Goal: Contribute content: Add original content to the website for others to see

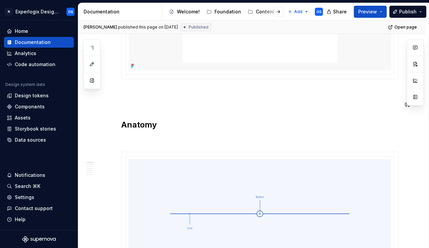
scroll to position [185, 0]
click at [129, 125] on h2 "Anatomy" at bounding box center [259, 125] width 277 height 11
click at [136, 127] on h2 "Anatomy" at bounding box center [259, 125] width 277 height 11
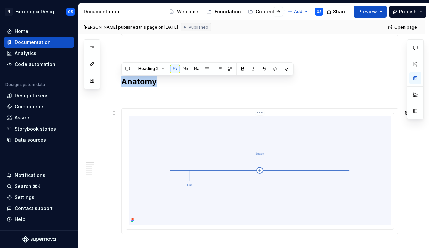
scroll to position [230, 0]
click at [128, 64] on button "button" at bounding box center [127, 67] width 9 height 9
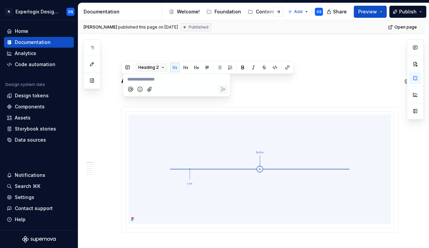
click at [156, 68] on span "Heading 2" at bounding box center [148, 67] width 20 height 5
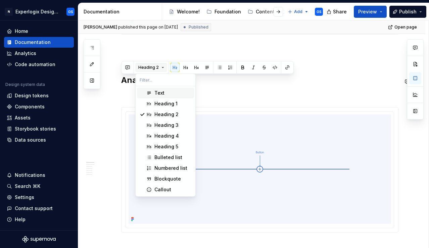
click at [156, 68] on span "Heading 2" at bounding box center [148, 67] width 20 height 5
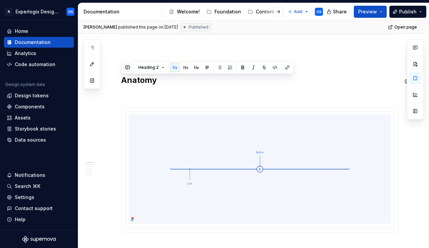
click at [127, 71] on button "button" at bounding box center [127, 67] width 9 height 9
click at [205, 51] on p at bounding box center [259, 47] width 277 height 8
click at [160, 69] on button "Heading 2" at bounding box center [151, 67] width 32 height 9
click at [285, 68] on button "button" at bounding box center [287, 67] width 9 height 9
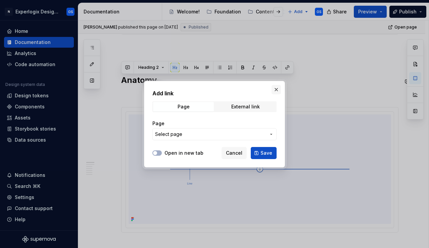
click at [274, 87] on button "button" at bounding box center [276, 89] width 9 height 9
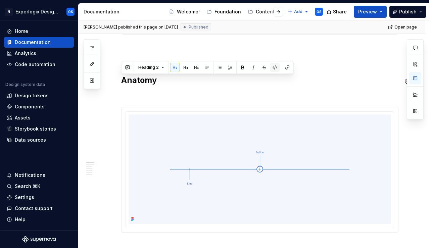
click at [276, 67] on button "button" at bounding box center [274, 67] width 9 height 9
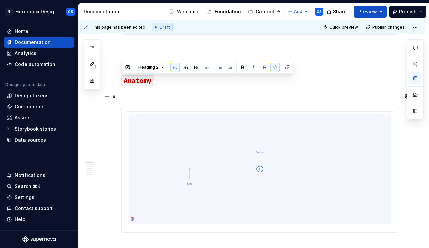
click at [129, 99] on p at bounding box center [259, 95] width 277 height 8
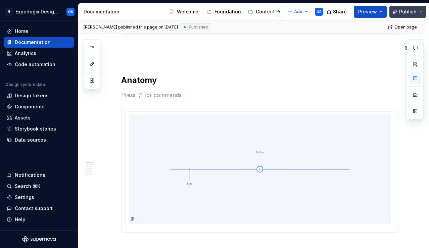
click at [413, 12] on span "Publish" at bounding box center [407, 11] width 17 height 7
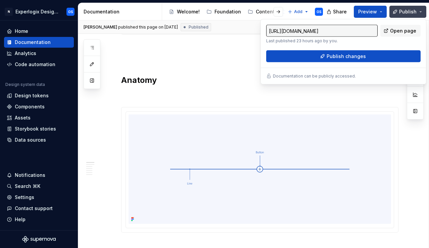
click at [413, 12] on span "Publish" at bounding box center [407, 11] width 17 height 7
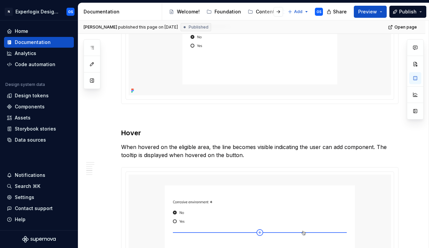
scroll to position [991, 0]
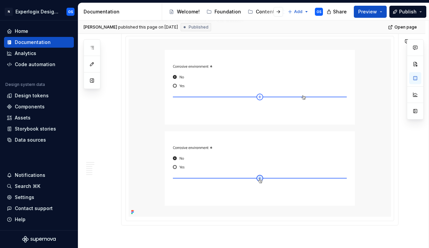
type textarea "*"
